Goal: Find specific page/section: Find specific page/section

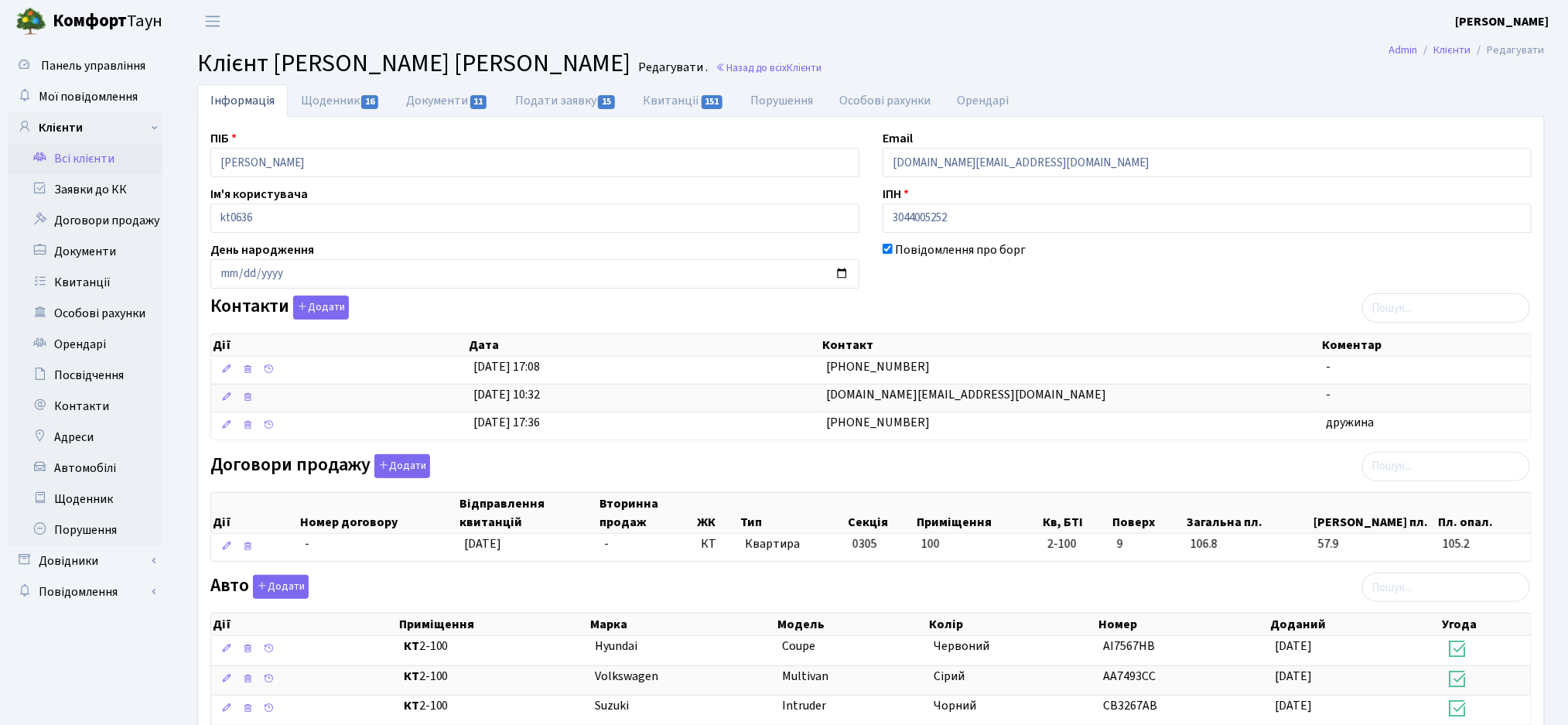
click at [67, 163] on link "Всі клієнти" at bounding box center [85, 158] width 155 height 31
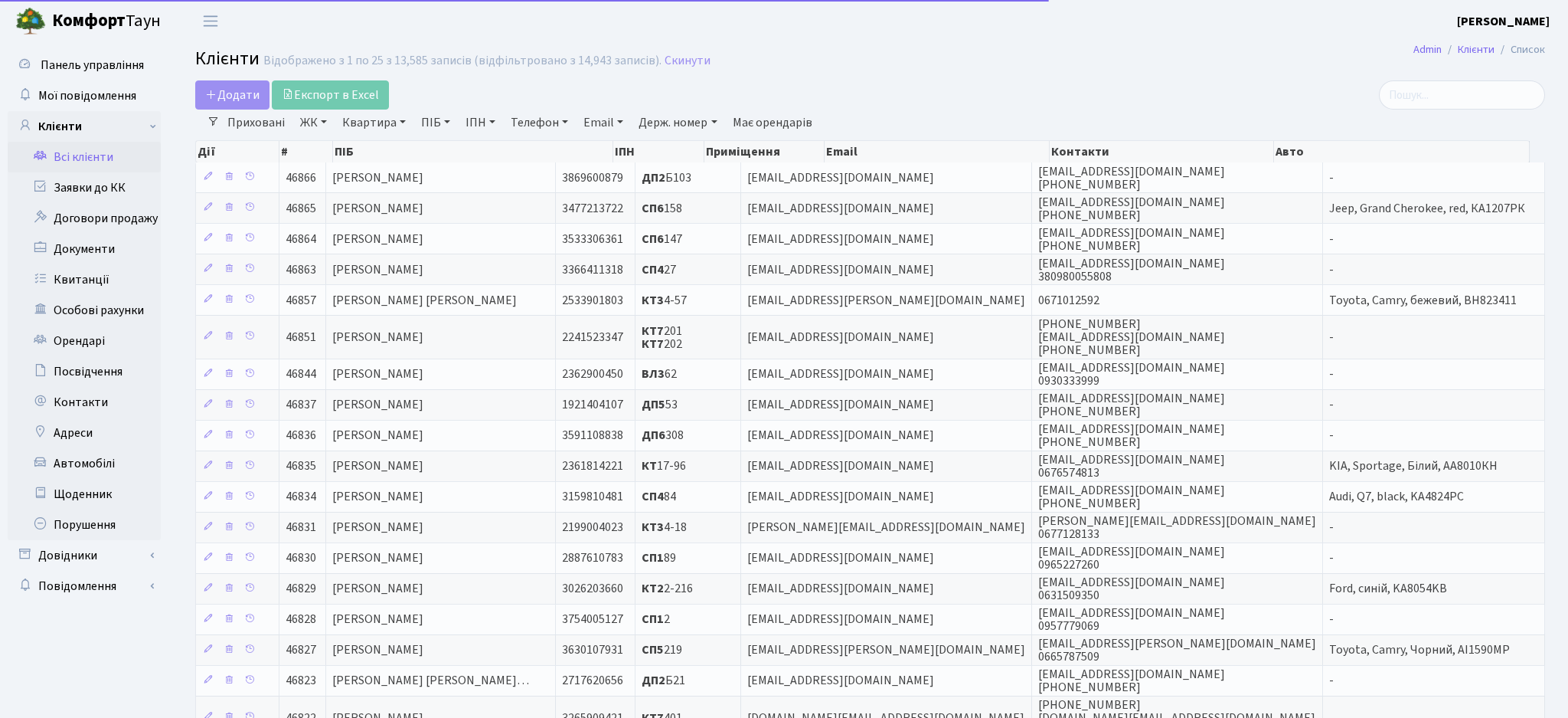
select select
select select "25"
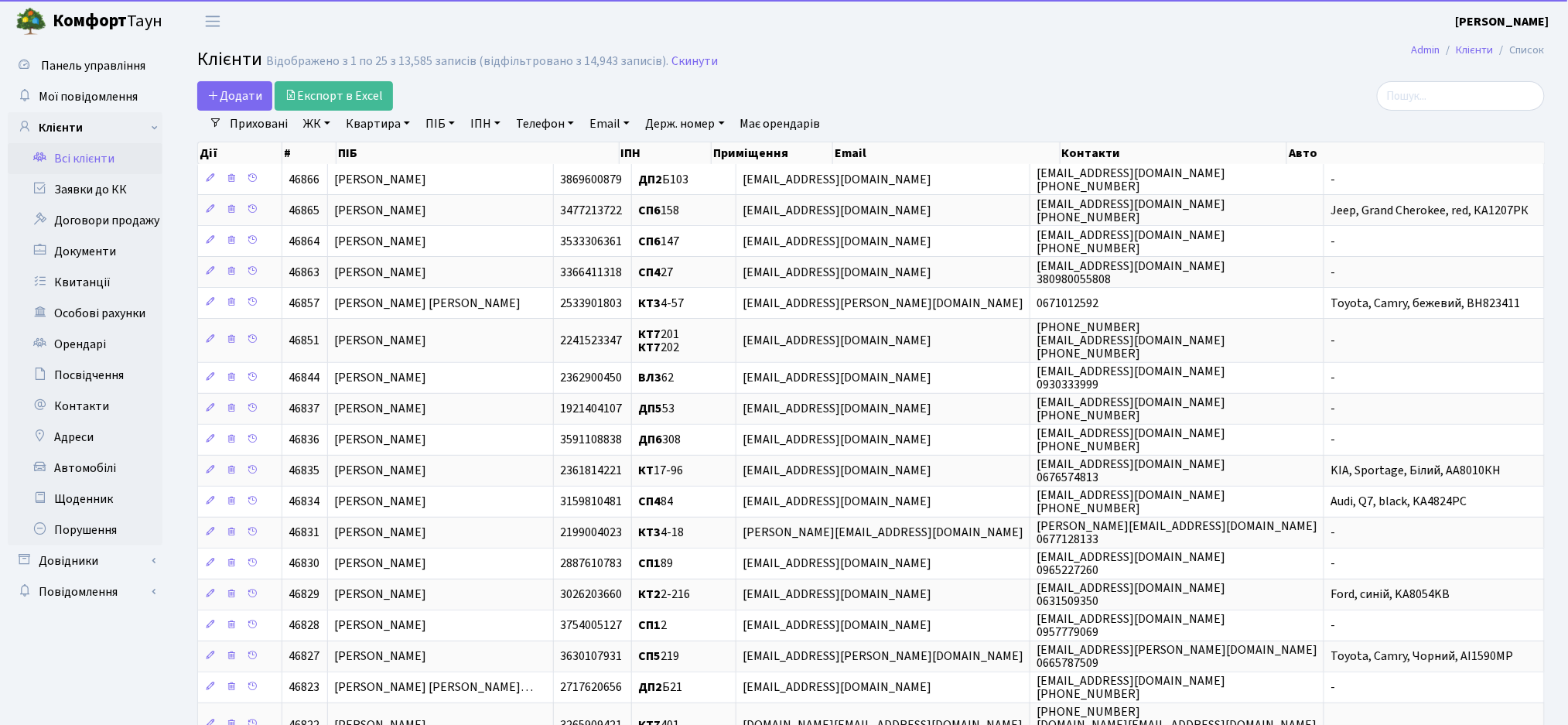
click at [299, 120] on link "ЖК" at bounding box center [317, 124] width 40 height 27
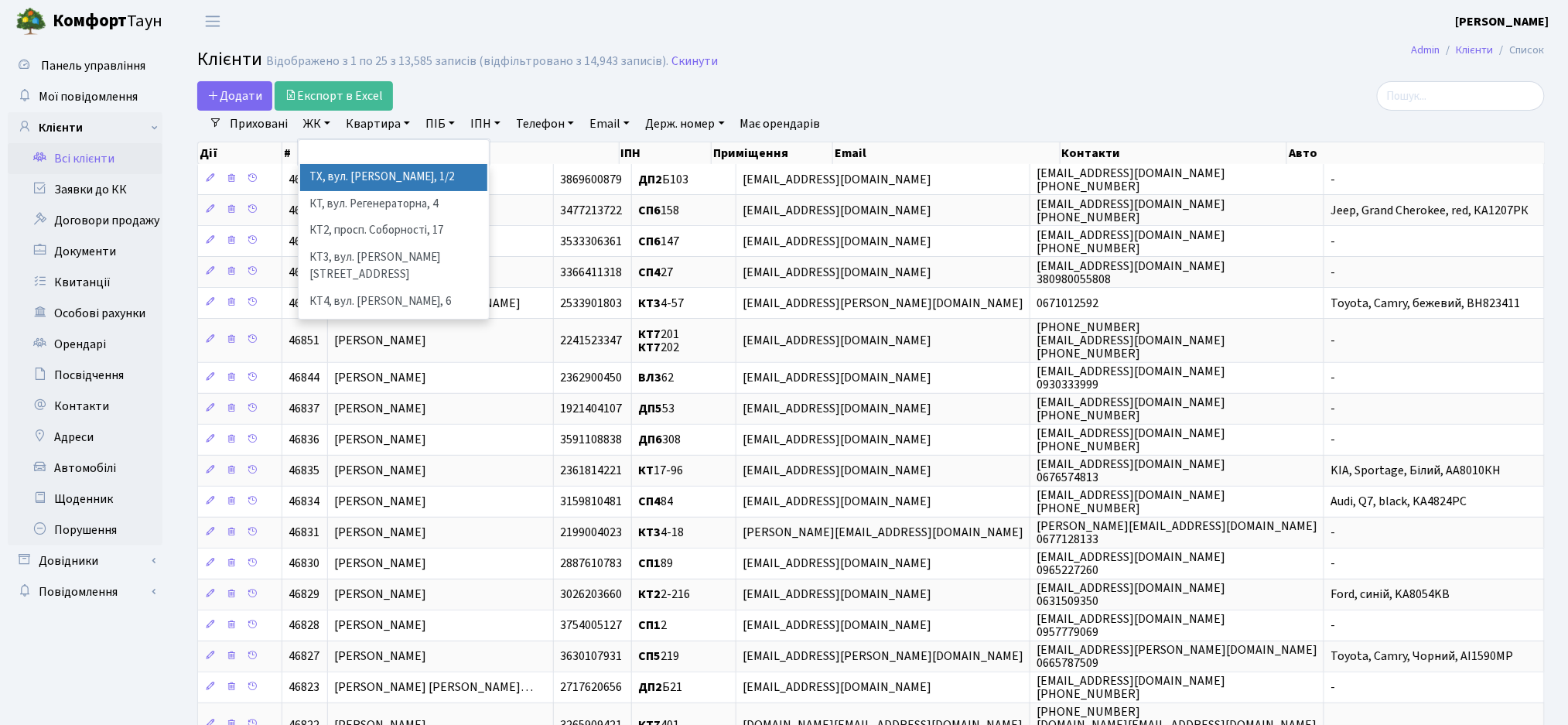
click at [337, 179] on li "ТХ, вул. [PERSON_NAME], 1/2" at bounding box center [394, 178] width 187 height 27
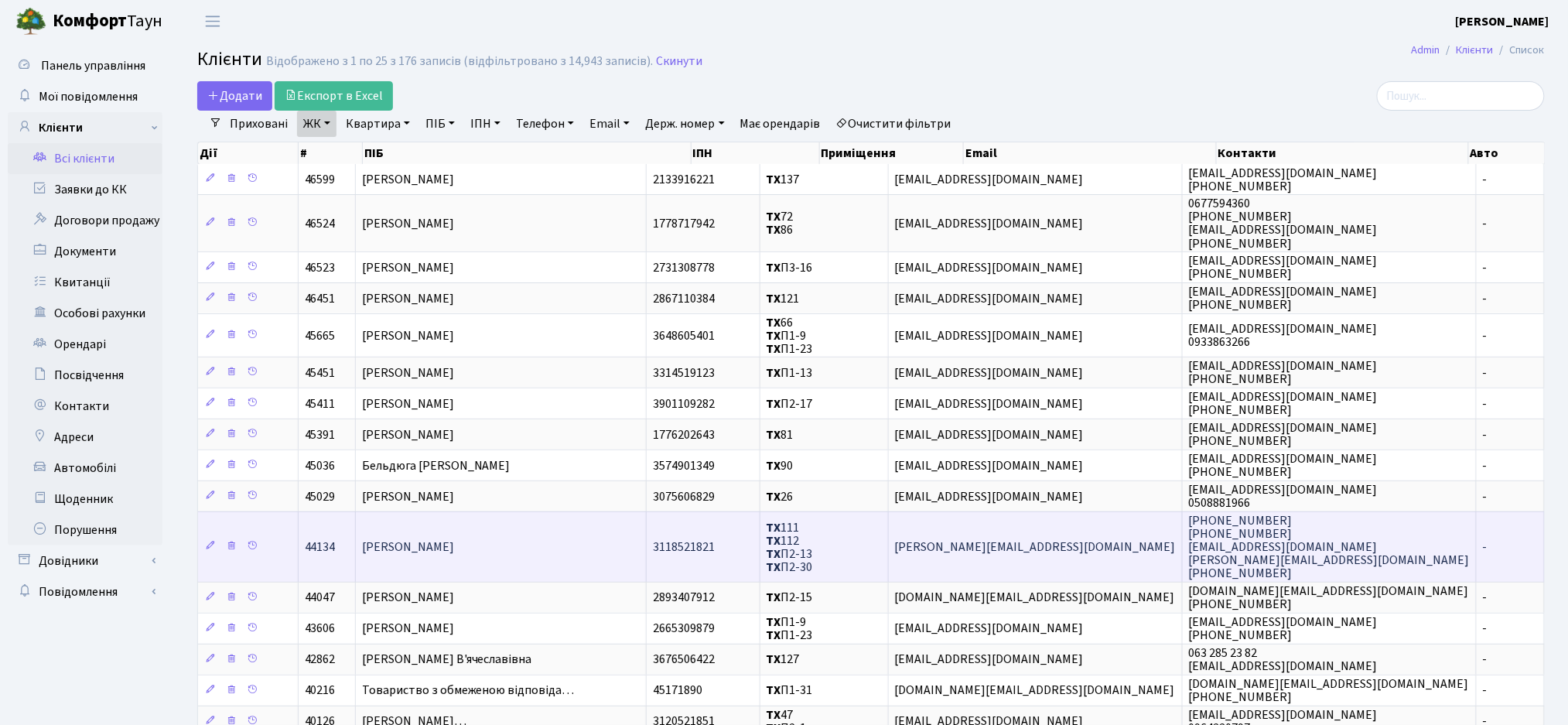
click at [1005, 562] on td "yulia.ryazanova@gmail.com" at bounding box center [1036, 546] width 294 height 71
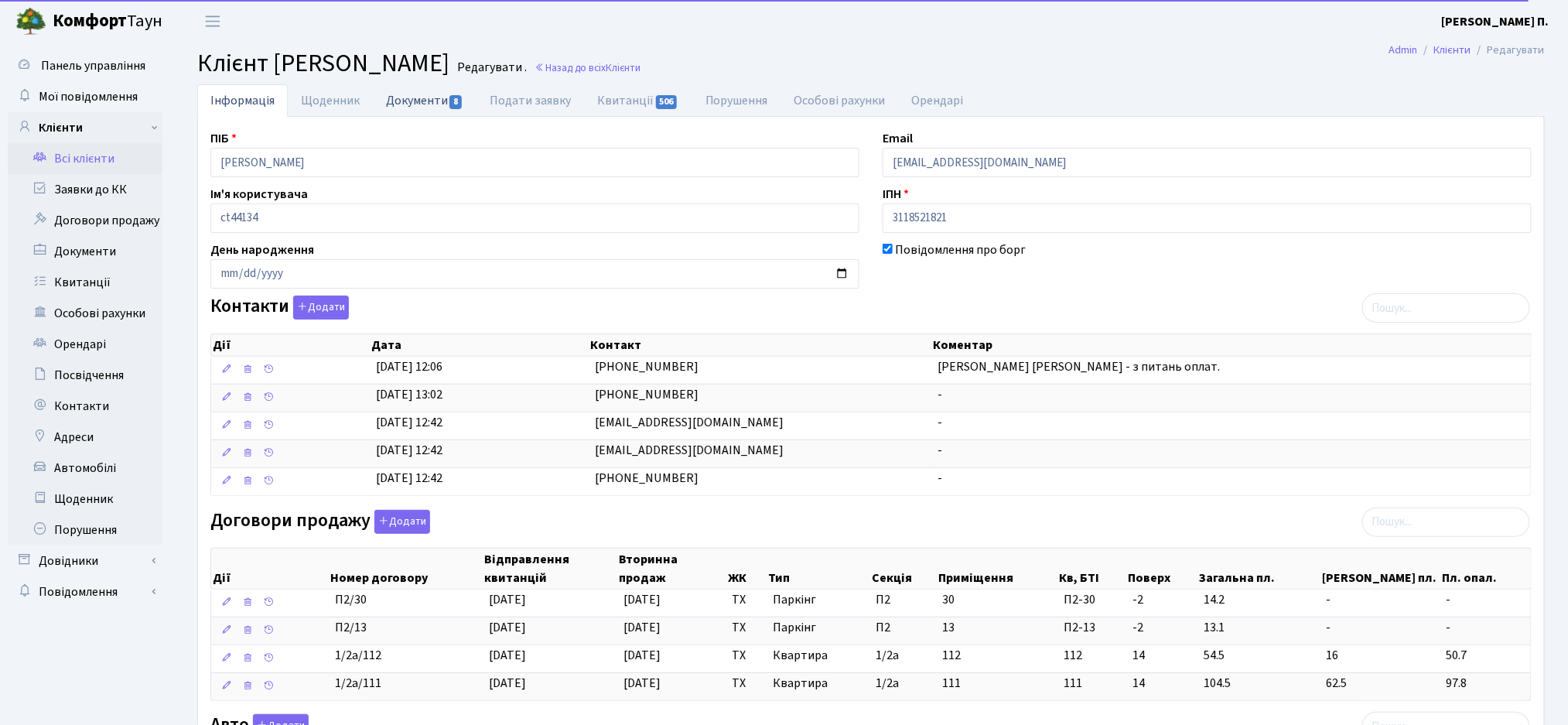
click at [435, 106] on link "Документи 8" at bounding box center [425, 100] width 104 height 32
select select "25"
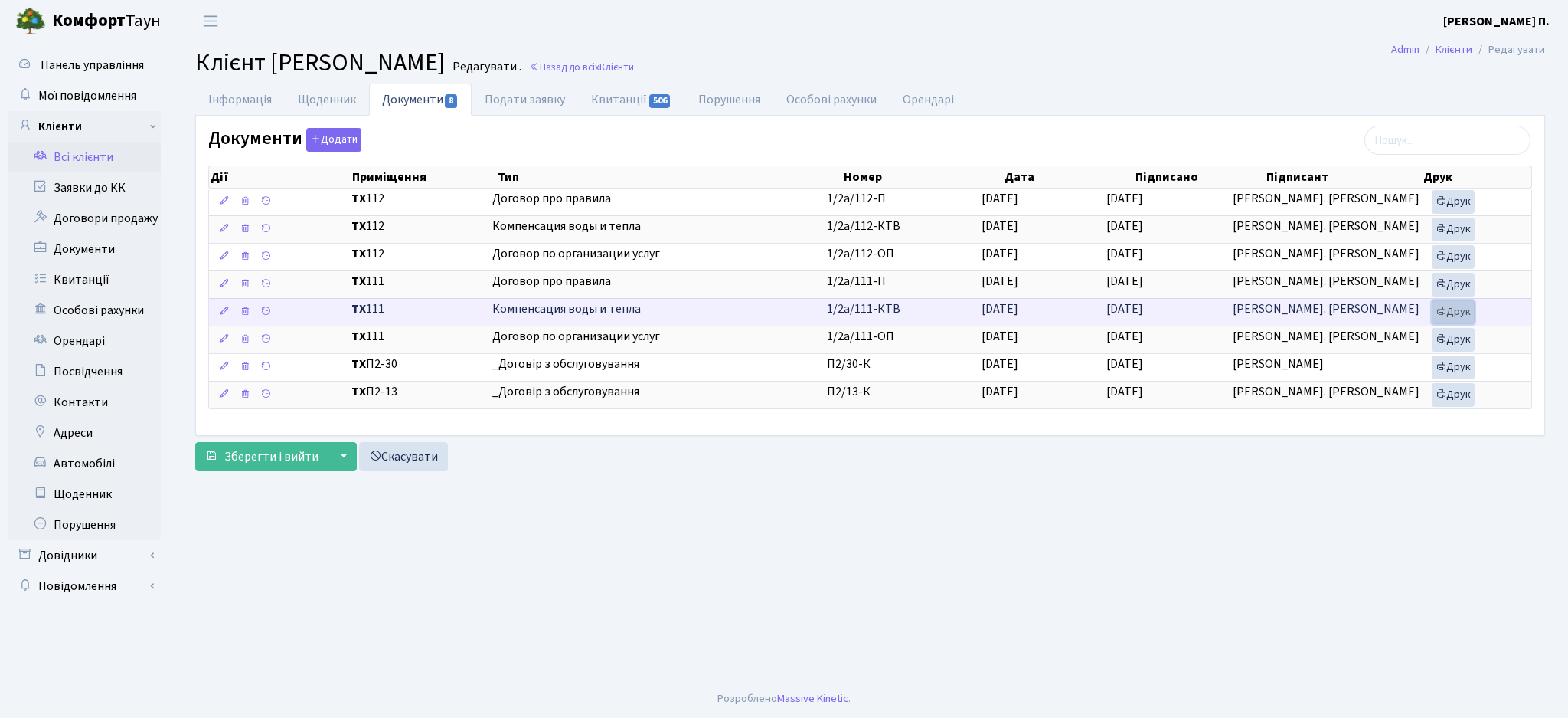
click at [1450, 314] on link "Друк" at bounding box center [1453, 312] width 43 height 24
